Goal: Book appointment/travel/reservation

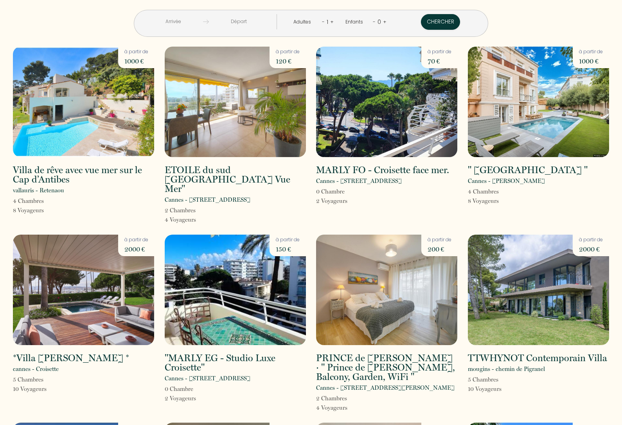
click at [330, 25] on link "+" at bounding box center [332, 21] width 4 height 7
click at [384, 23] on link "+" at bounding box center [386, 21] width 4 height 7
click at [176, 23] on input "text" at bounding box center [174, 21] width 60 height 15
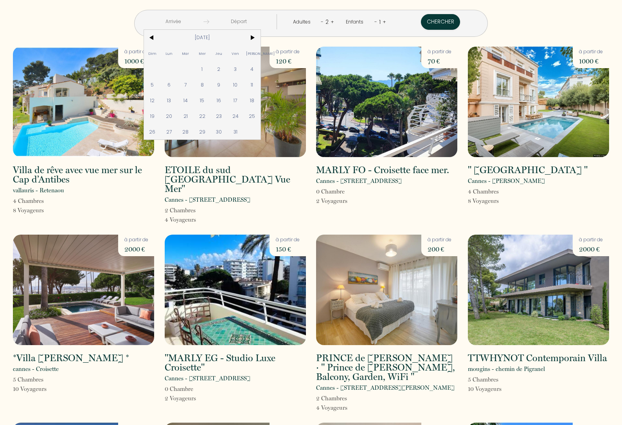
click at [161, 103] on span "12" at bounding box center [152, 100] width 17 height 16
type input "Dim 12 Oct 2025"
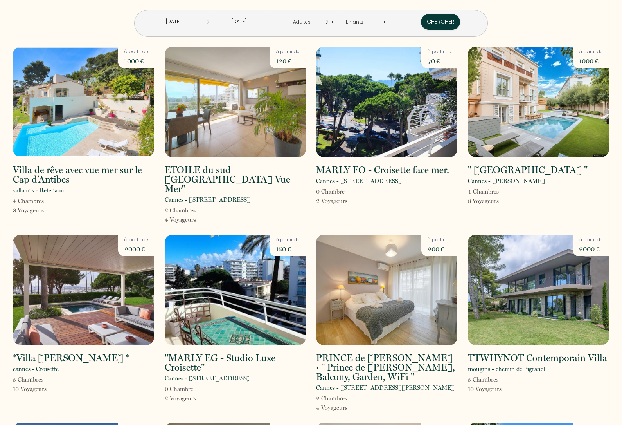
click at [233, 19] on input "Lun 13 Oct 2025" at bounding box center [239, 21] width 60 height 15
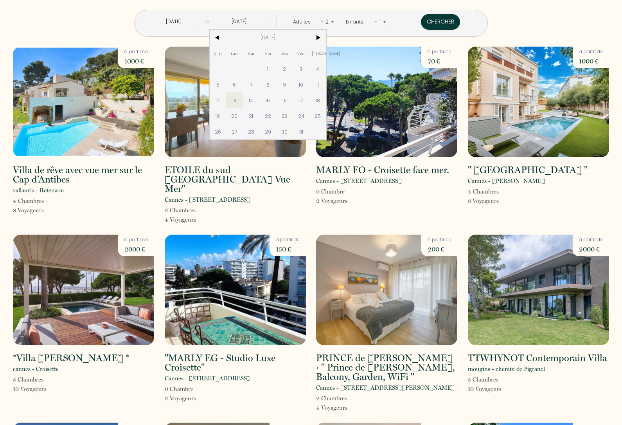
click at [255, 101] on span "14" at bounding box center [251, 100] width 17 height 16
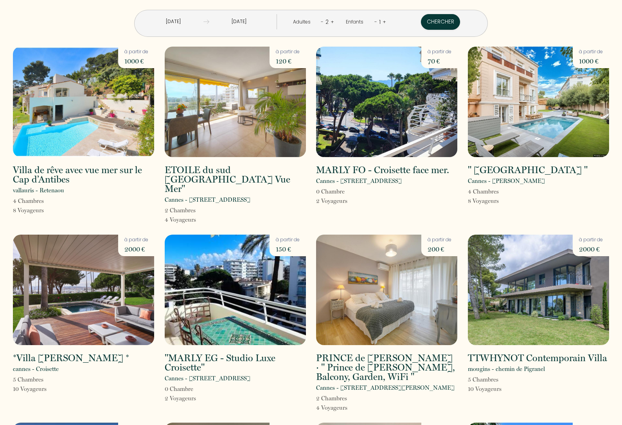
type input "Mar 14 Oct 2025"
click at [429, 19] on button "Chercher" at bounding box center [440, 22] width 39 height 16
